Goal: Complete application form: Complete application form

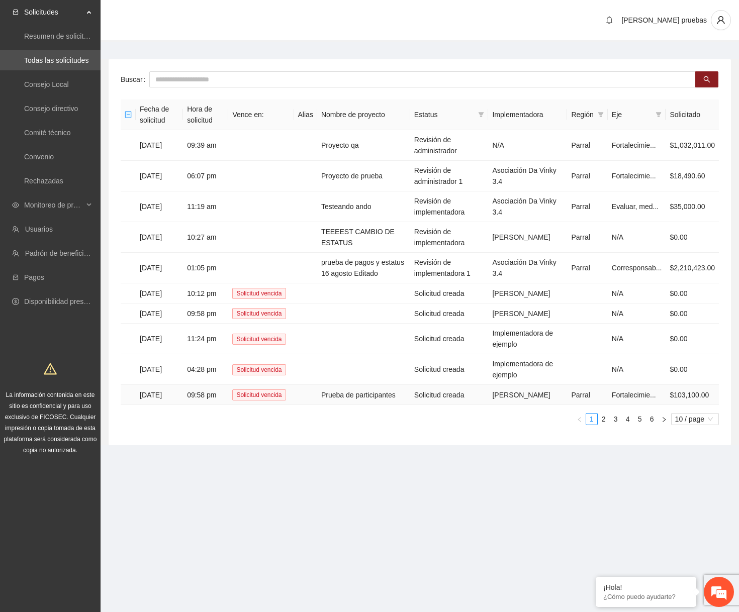
click at [355, 405] on td "Prueba de participantes" at bounding box center [363, 395] width 93 height 20
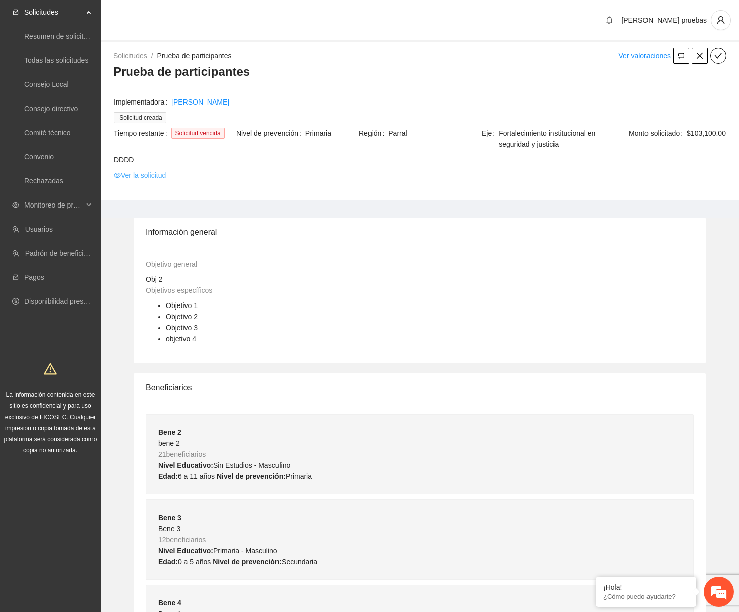
click at [163, 177] on link "Ver la solicitud" at bounding box center [140, 175] width 52 height 11
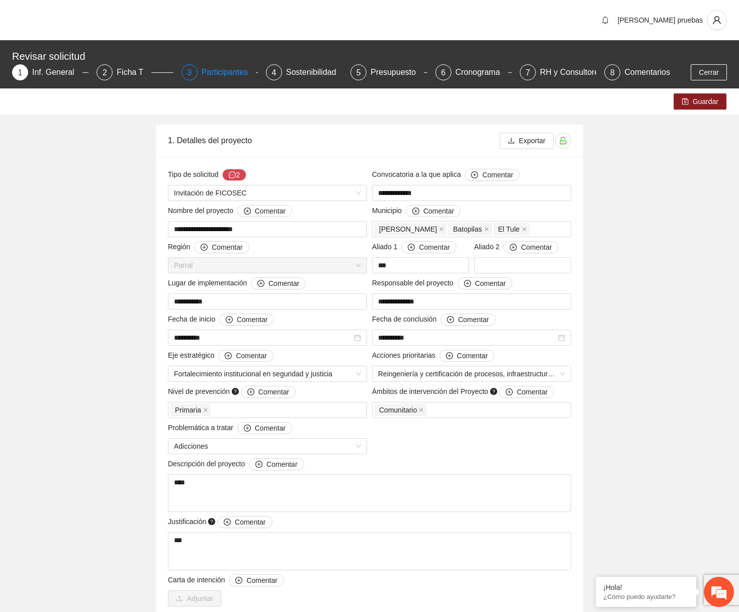
click at [205, 72] on div "Participantes" at bounding box center [229, 72] width 55 height 16
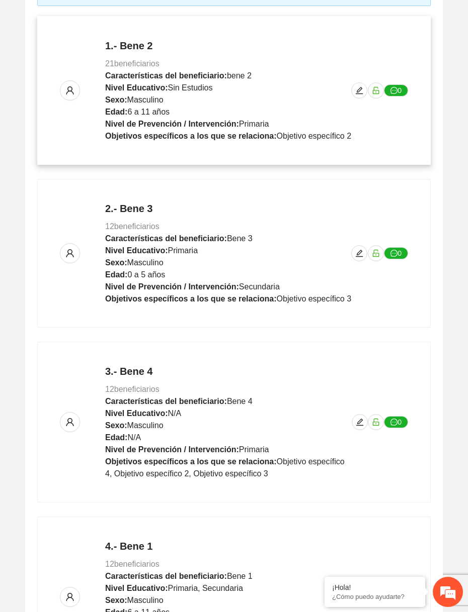
scroll to position [372, 0]
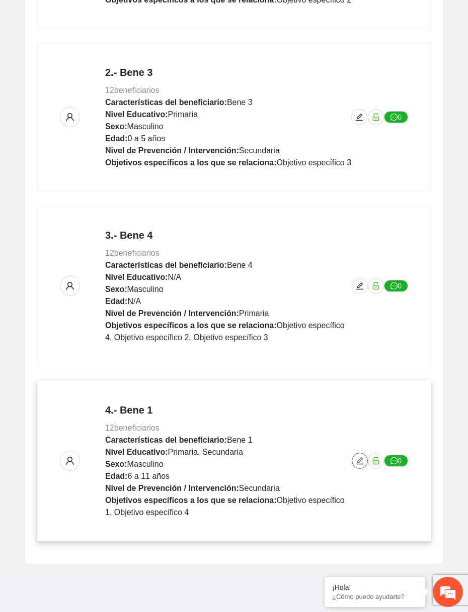
click at [354, 463] on span "edit" at bounding box center [359, 461] width 15 height 8
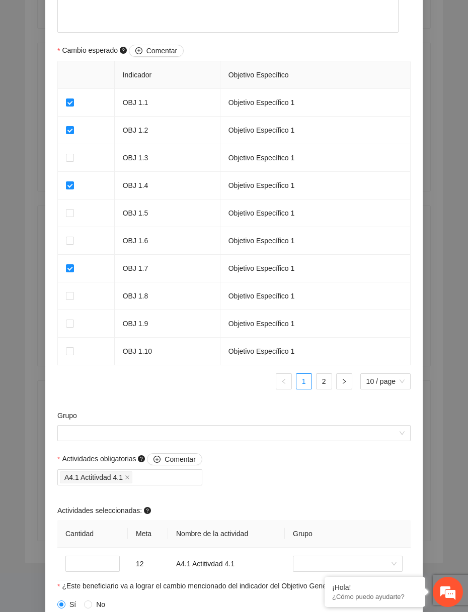
scroll to position [761, 0]
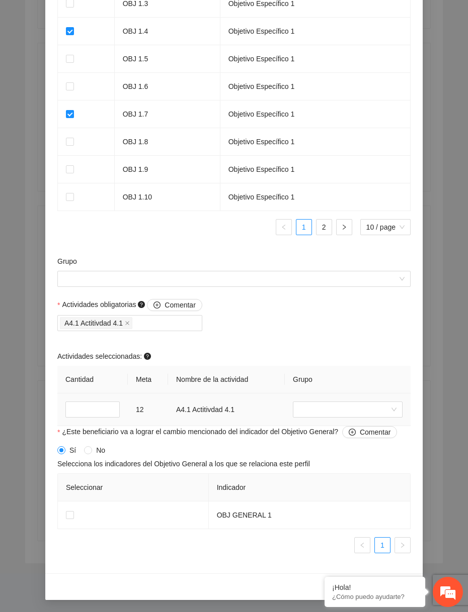
click at [322, 419] on td at bounding box center [348, 410] width 126 height 33
click at [326, 414] on input "search" at bounding box center [344, 409] width 91 height 15
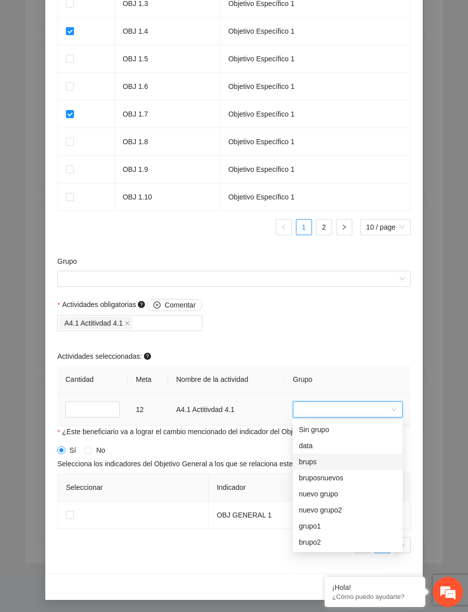
click at [309, 457] on div "brups" at bounding box center [348, 462] width 98 height 11
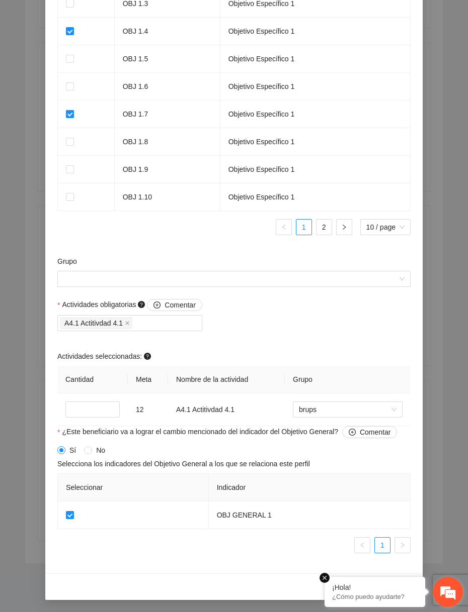
click at [324, 578] on em at bounding box center [324, 578] width 10 height 10
click at [409, 589] on button "Guardar" at bounding box center [394, 587] width 42 height 16
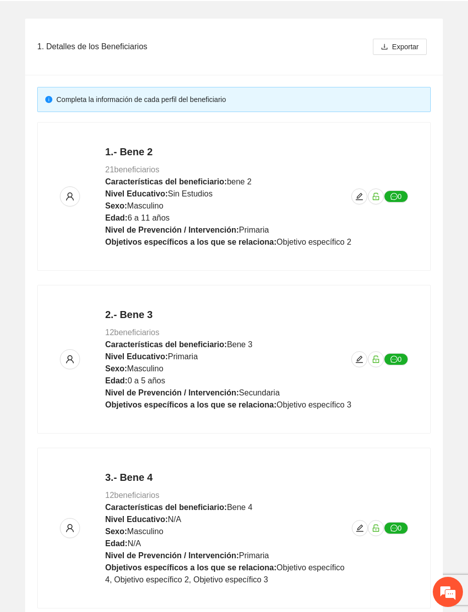
scroll to position [0, 0]
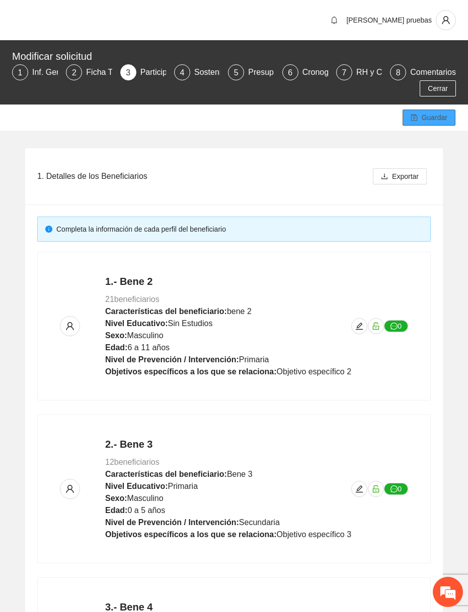
click at [422, 121] on span "Guardar" at bounding box center [434, 117] width 26 height 11
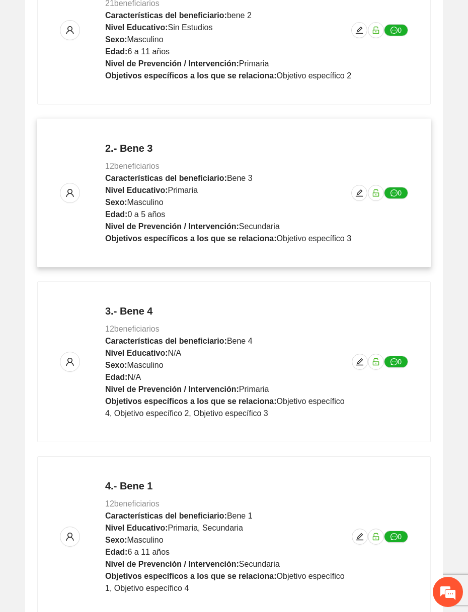
scroll to position [372, 0]
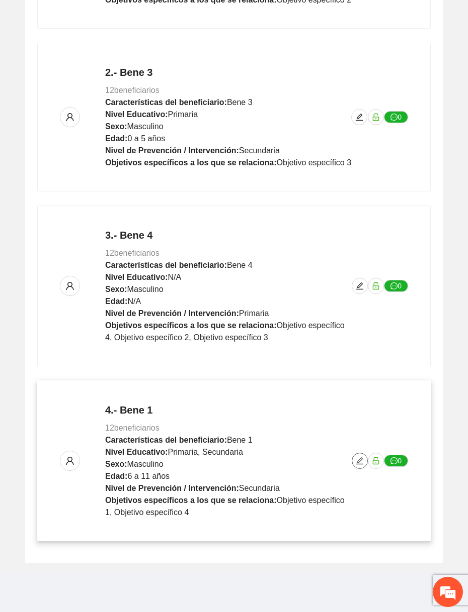
click at [364, 455] on button "button" at bounding box center [359, 461] width 16 height 16
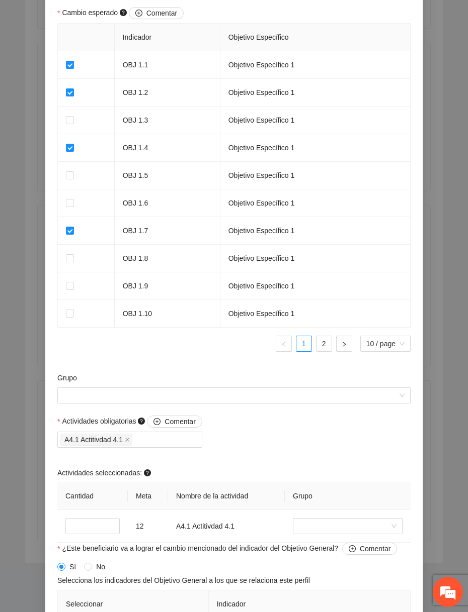
scroll to position [761, 0]
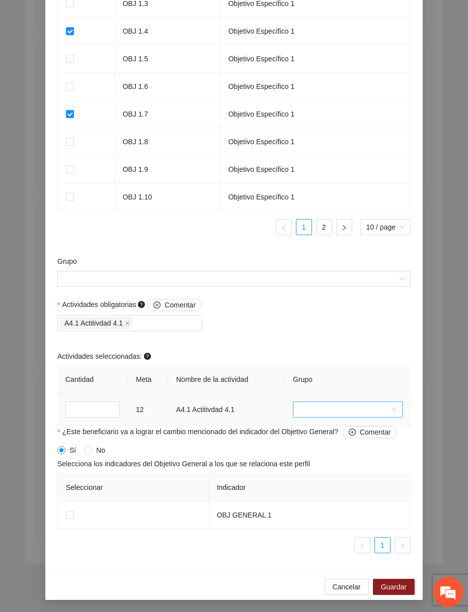
click at [335, 407] on input "search" at bounding box center [344, 409] width 91 height 15
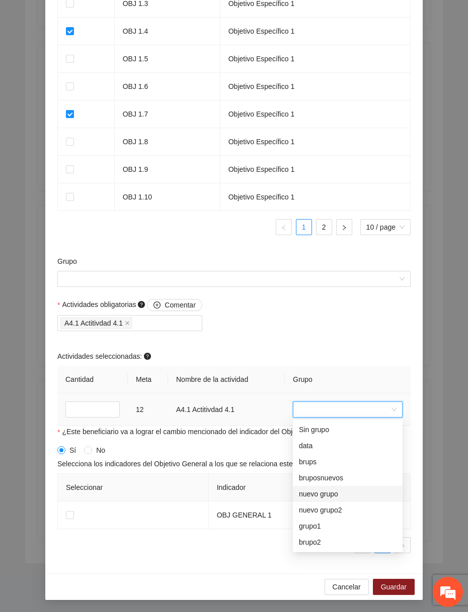
click at [312, 502] on div "nuevo grupo2" at bounding box center [348, 510] width 110 height 16
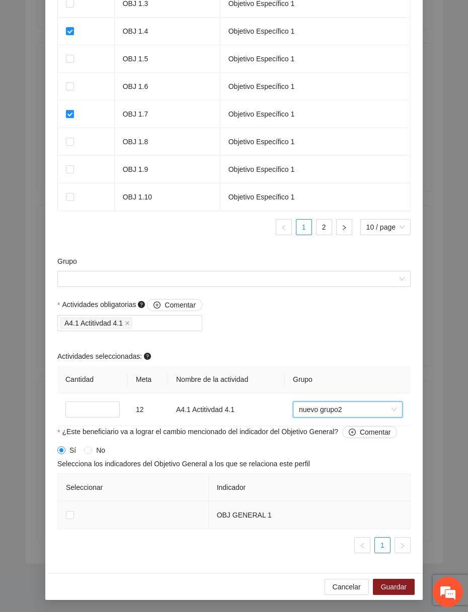
click at [75, 512] on td at bounding box center [133, 516] width 151 height 28
click at [399, 582] on span "Guardar" at bounding box center [394, 587] width 26 height 11
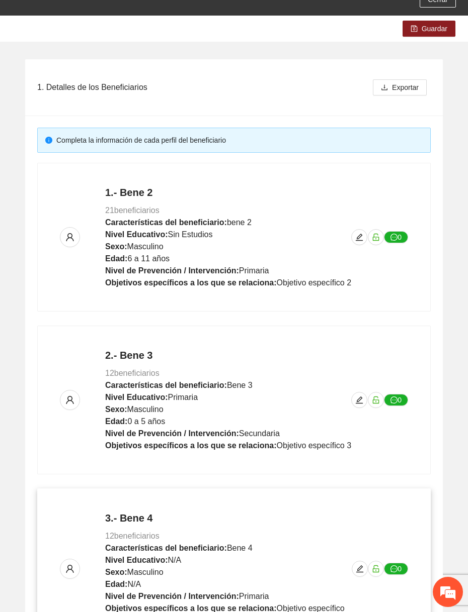
scroll to position [0, 0]
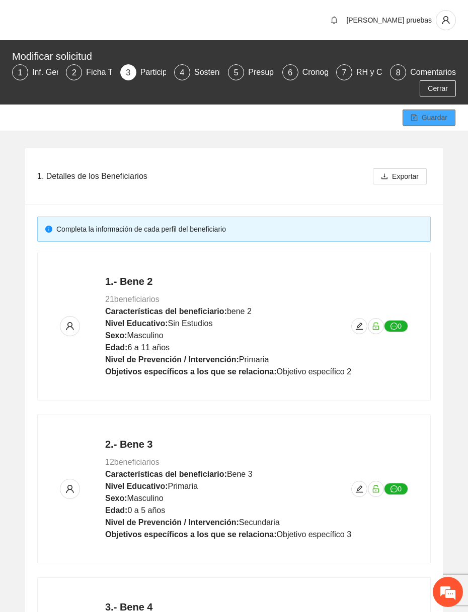
click at [440, 110] on button "Guardar" at bounding box center [428, 118] width 53 height 16
